Goal: Find specific page/section: Find specific page/section

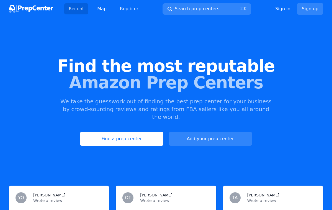
click at [113, 134] on link "Find a prep center" at bounding box center [121, 139] width 83 height 14
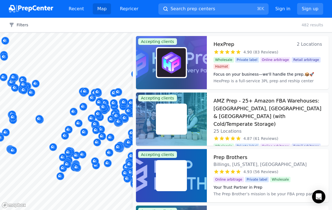
click at [21, 28] on div "Filters Clear all 482 results" at bounding box center [166, 25] width 332 height 15
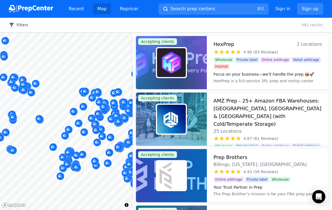
click at [22, 25] on button "Filters" at bounding box center [18, 25] width 19 height 6
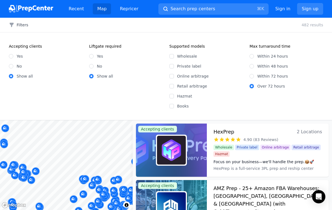
click at [10, 57] on input "Yes" at bounding box center [11, 56] width 4 height 4
radio input "true"
click at [11, 57] on input "Yes" at bounding box center [11, 56] width 4 height 4
click at [251, 77] on input "Within 72 hours" at bounding box center [251, 76] width 4 height 4
radio input "true"
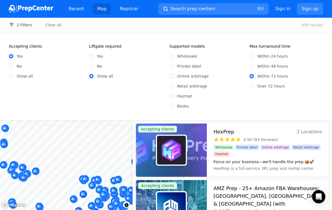
click at [251, 73] on div "Within 72 hours" at bounding box center [286, 76] width 74 height 6
click at [89, 100] on div "Accepting clients Yes No Show all Liftgate required Yes No Show all" at bounding box center [86, 75] width 154 height 65
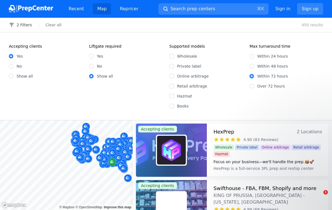
click at [115, 163] on div "Map marker" at bounding box center [112, 162] width 8 height 8
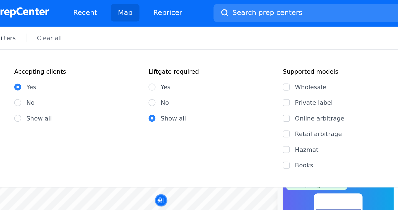
click at [31, 76] on input "Show all" at bounding box center [33, 76] width 4 height 4
radio input "true"
click at [93, 12] on link "Map" at bounding box center [102, 8] width 18 height 11
